Goal: Transaction & Acquisition: Subscribe to service/newsletter

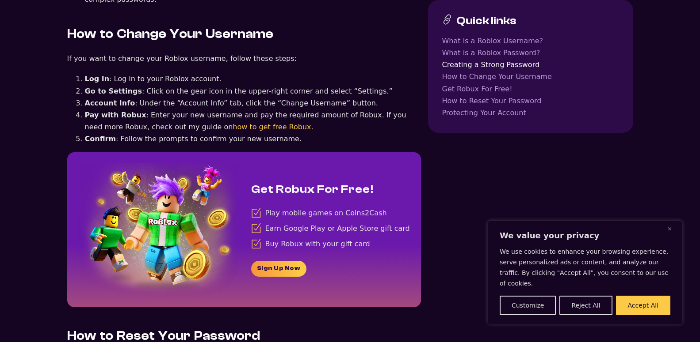
scroll to position [992, 0]
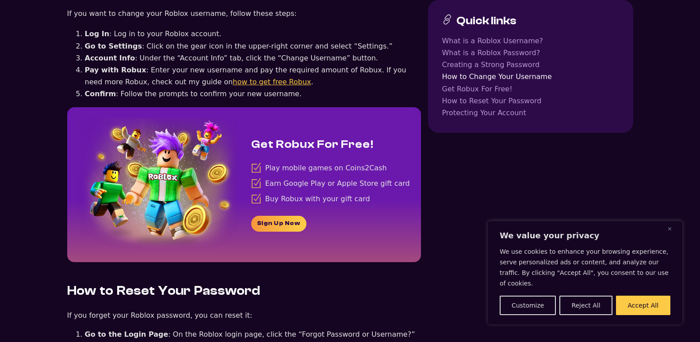
click at [272, 216] on link "Sign Up Now" at bounding box center [278, 224] width 55 height 16
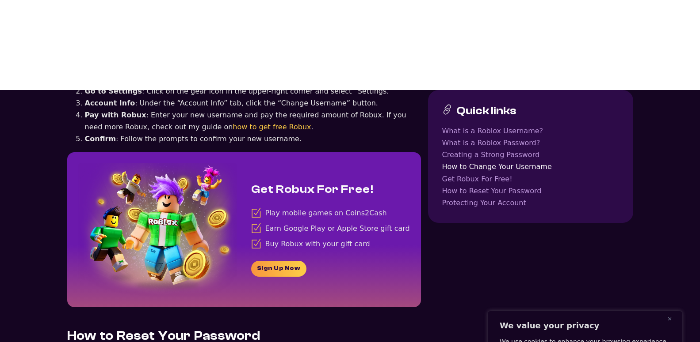
scroll to position [947, 0]
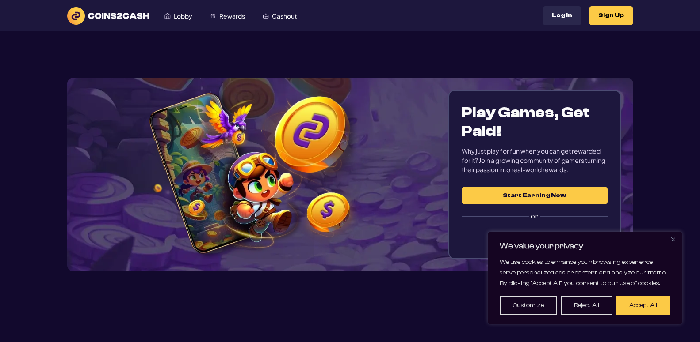
drag, startPoint x: 570, startPoint y: 204, endPoint x: 553, endPoint y: 201, distance: 17.1
click at [560, 200] on div "Sign up now Start Earning Now or" at bounding box center [533, 216] width 145 height 59
click at [552, 201] on button "Start Earning Now" at bounding box center [533, 196] width 145 height 18
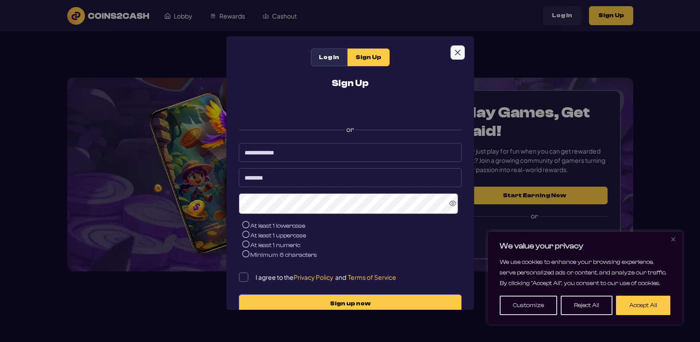
click at [456, 54] on icon "Close" at bounding box center [457, 53] width 6 height 6
